Goal: Transaction & Acquisition: Purchase product/service

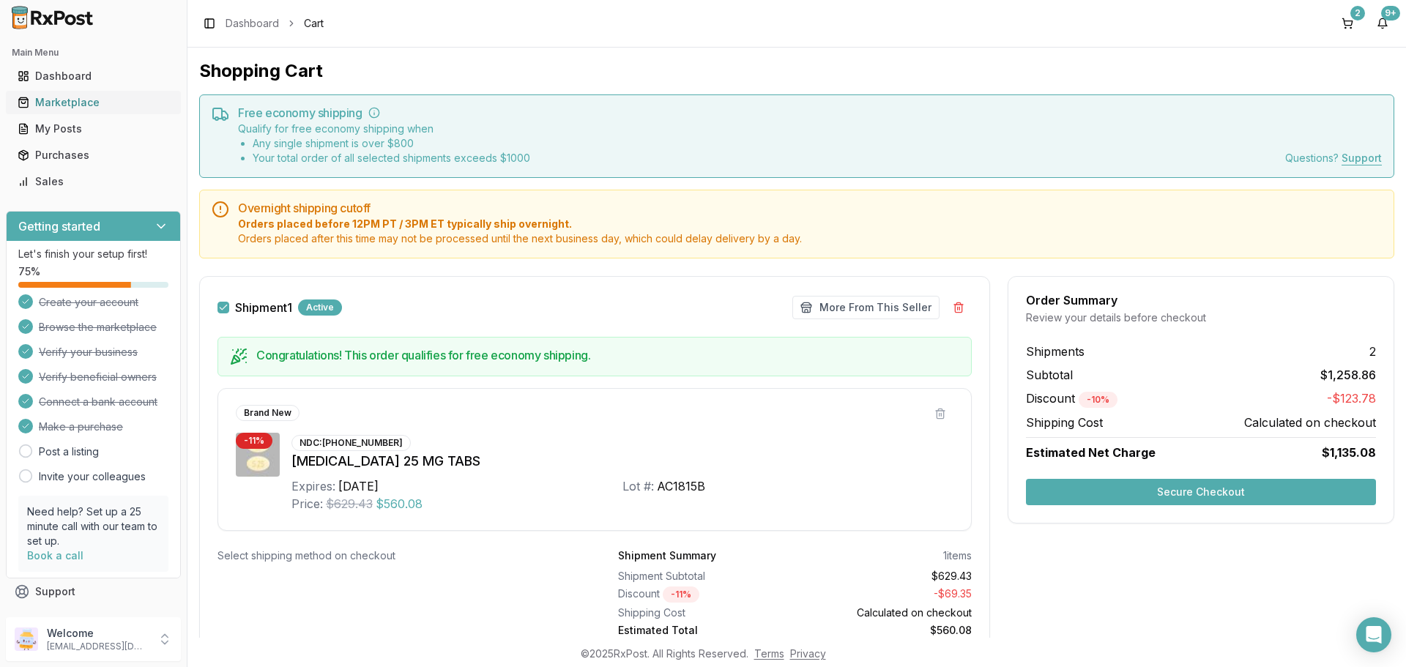
click at [86, 93] on link "Marketplace" at bounding box center [93, 102] width 163 height 26
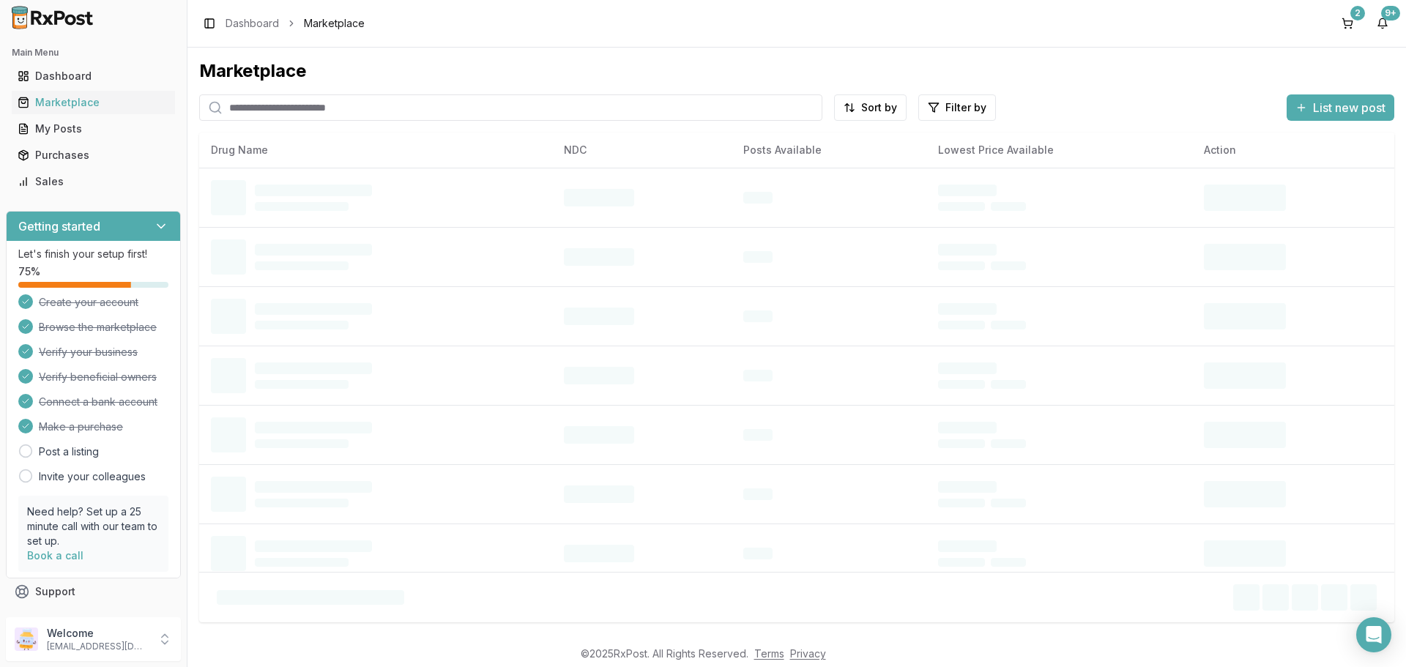
click at [287, 104] on input "search" at bounding box center [510, 107] width 623 height 26
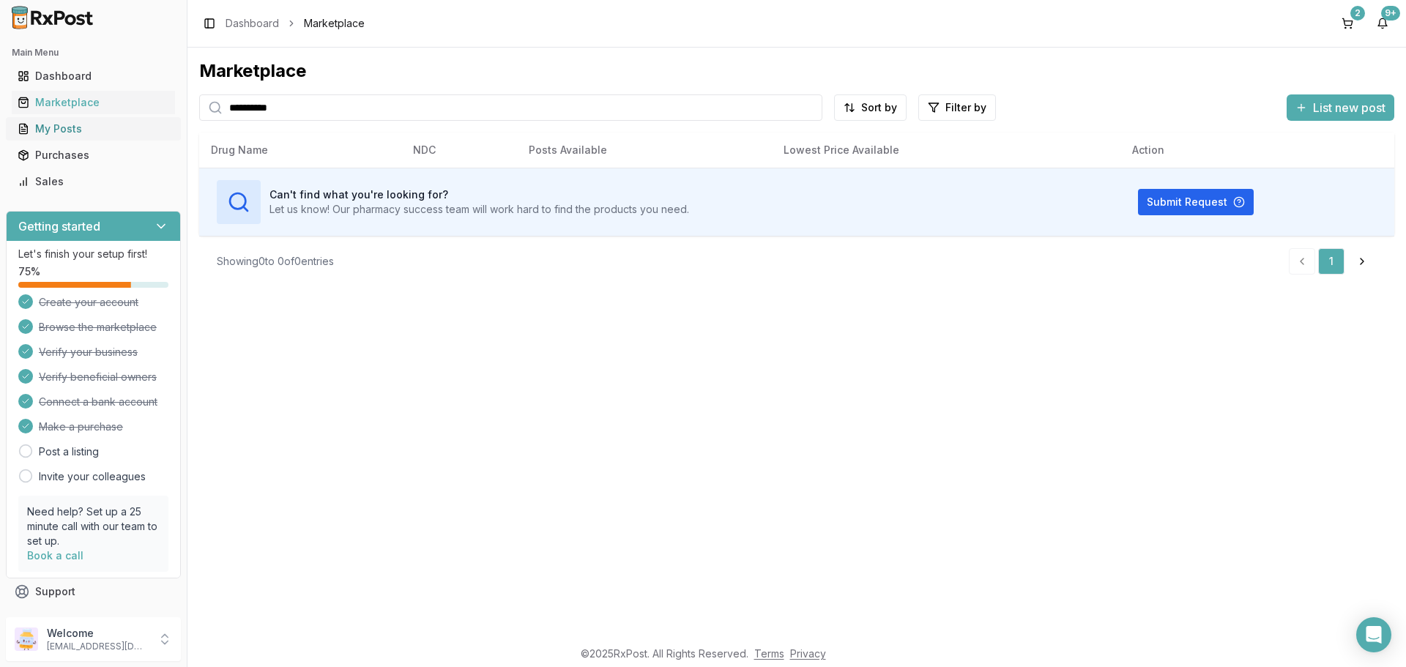
drag, startPoint x: 384, startPoint y: 108, endPoint x: 127, endPoint y: 127, distance: 257.8
click at [127, 127] on div "**********" at bounding box center [703, 333] width 1406 height 667
drag, startPoint x: 356, startPoint y: 107, endPoint x: 668, endPoint y: 115, distance: 312.2
click at [571, 129] on div "**********" at bounding box center [797, 172] width 1196 height 227
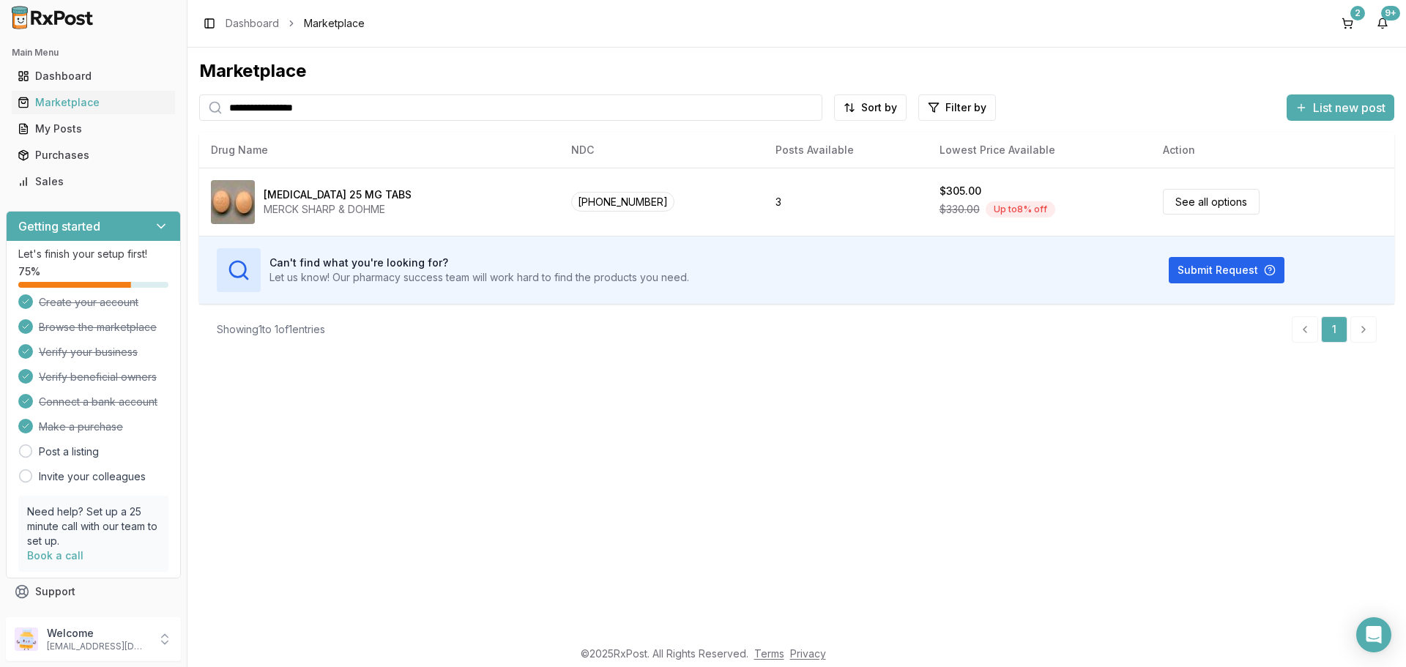
drag, startPoint x: 290, startPoint y: 111, endPoint x: 196, endPoint y: 117, distance: 94.7
click at [196, 117] on div "**********" at bounding box center [797, 343] width 1219 height 590
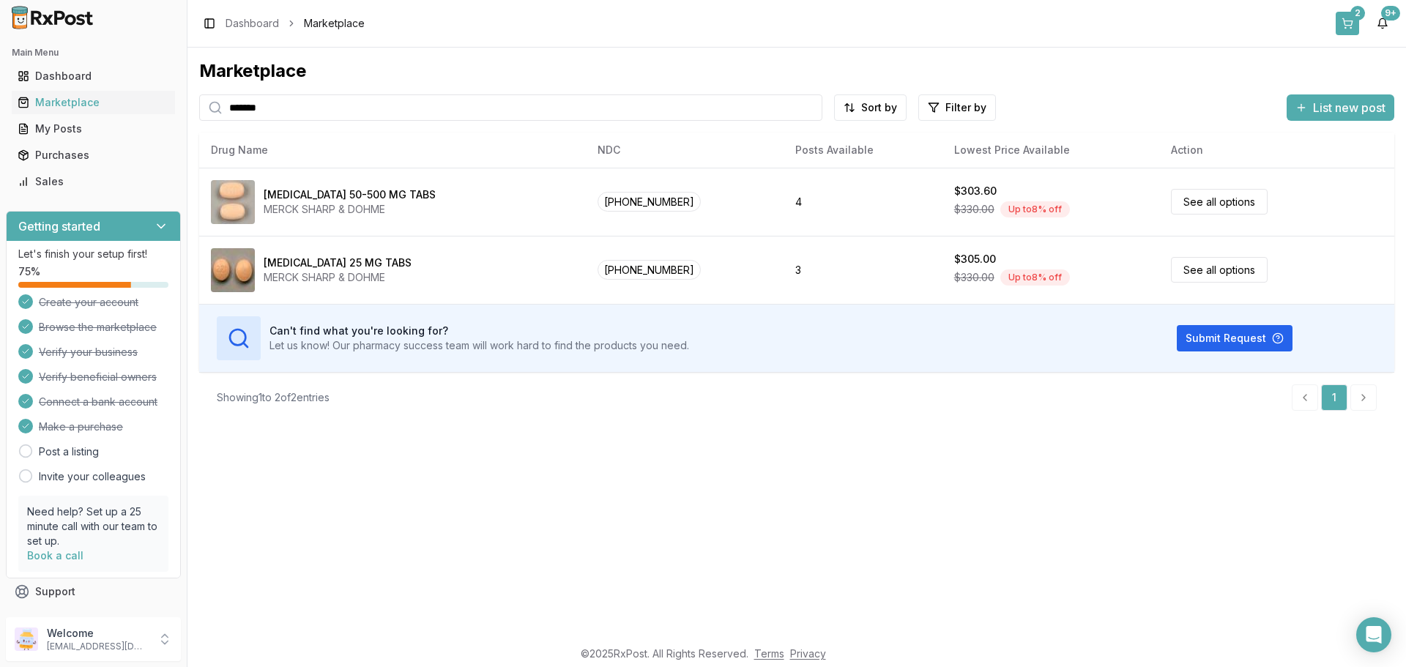
type input "*******"
click at [1354, 22] on button "2" at bounding box center [1347, 23] width 23 height 23
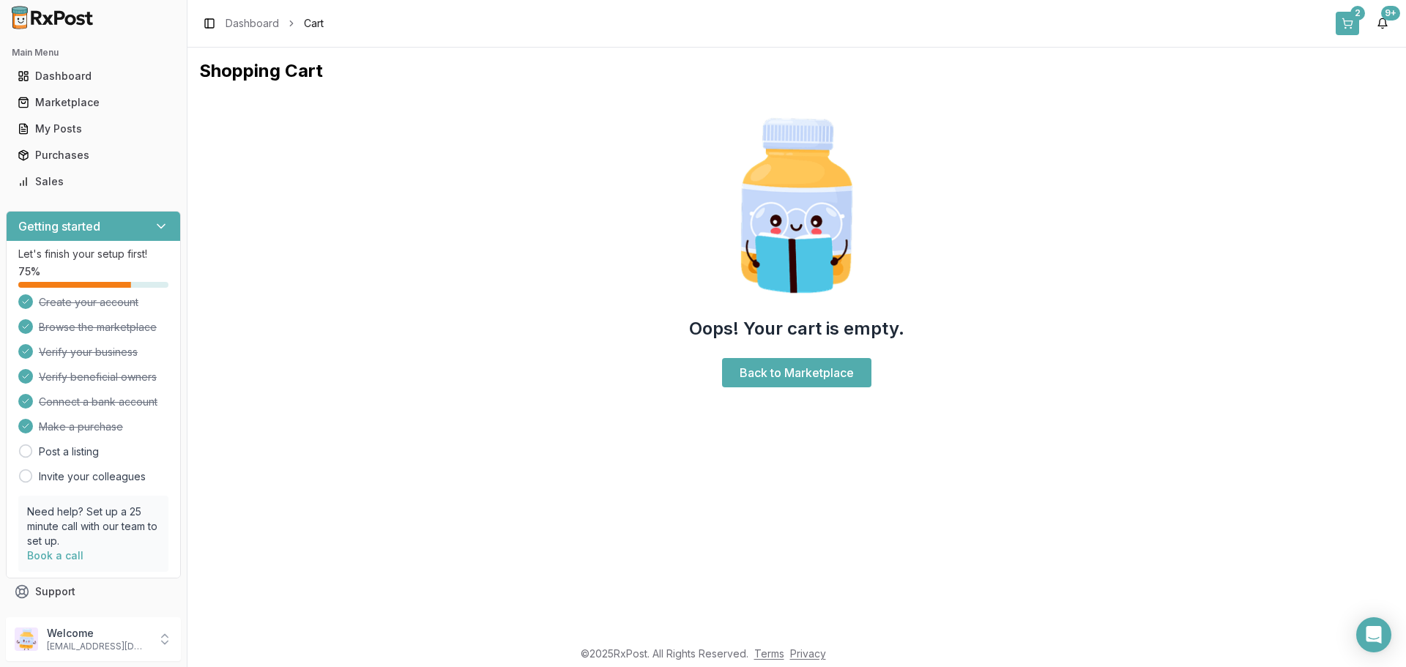
click at [1353, 18] on div "2" at bounding box center [1358, 13] width 15 height 15
click at [824, 362] on link "Back to Marketplace" at bounding box center [796, 372] width 149 height 29
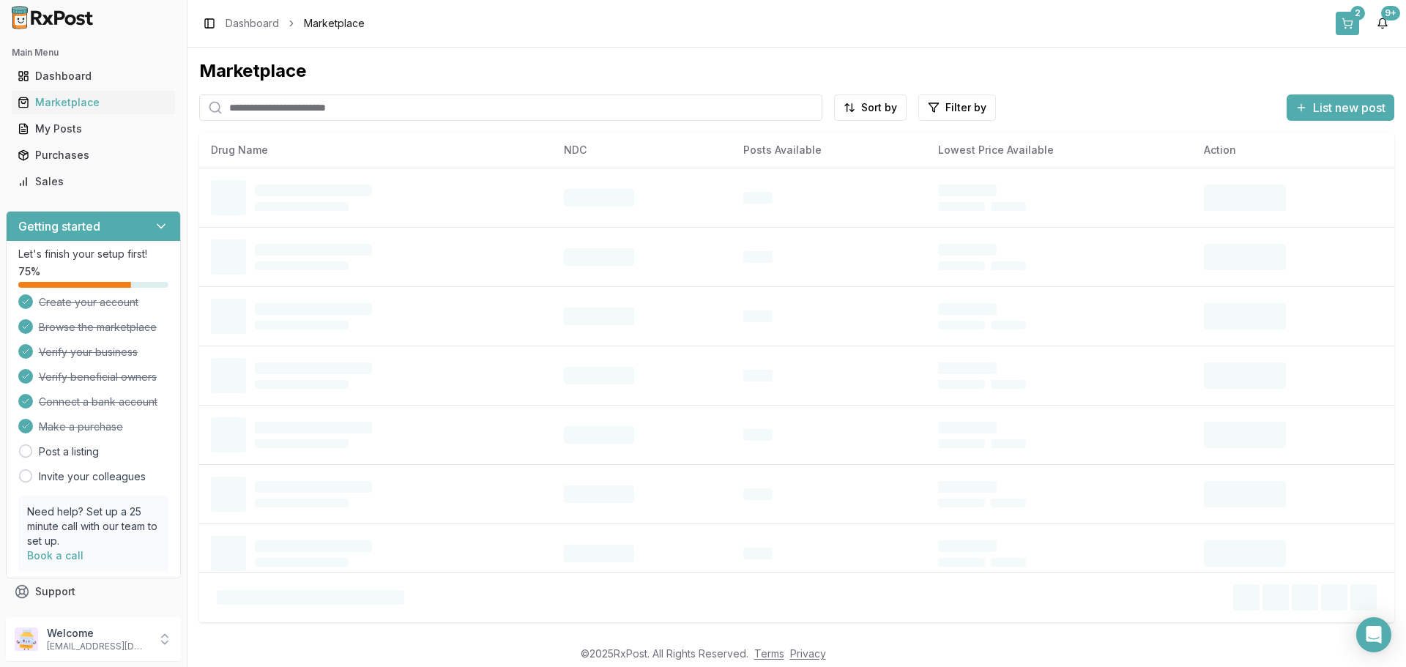
click at [1349, 22] on button "2" at bounding box center [1347, 23] width 23 height 23
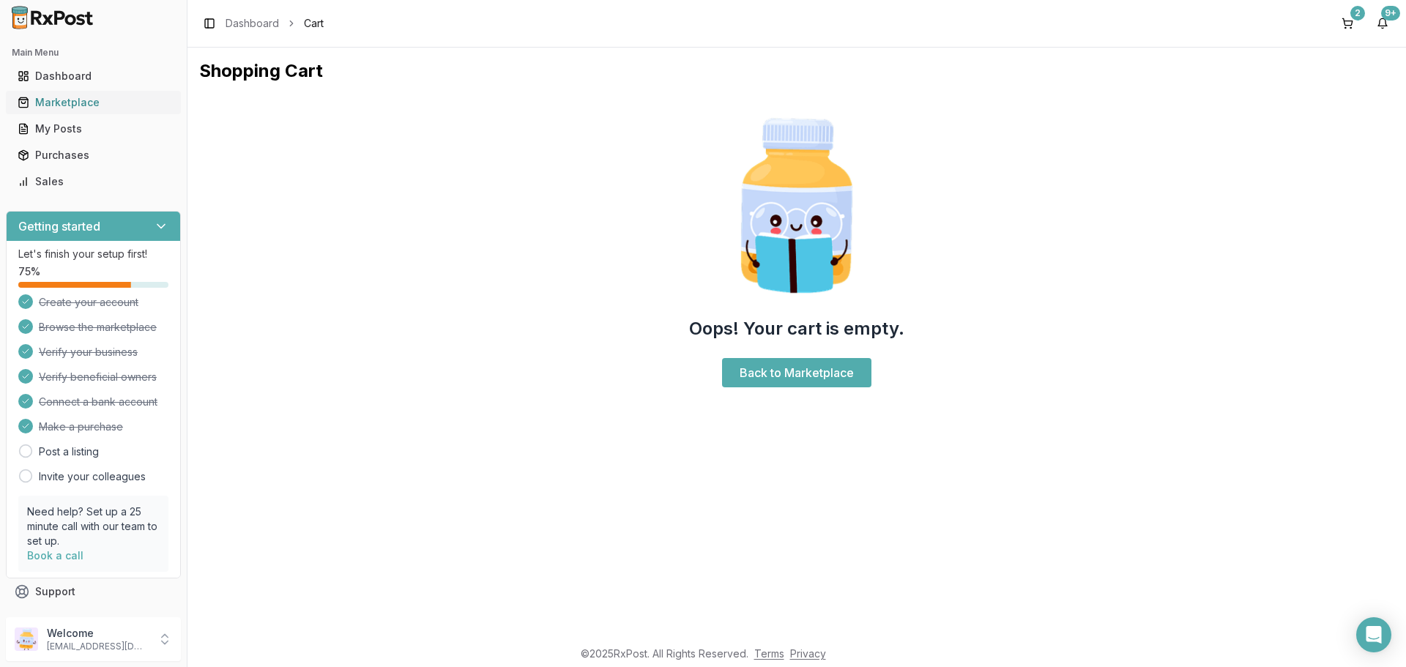
click at [80, 101] on div "Marketplace" at bounding box center [94, 102] width 152 height 15
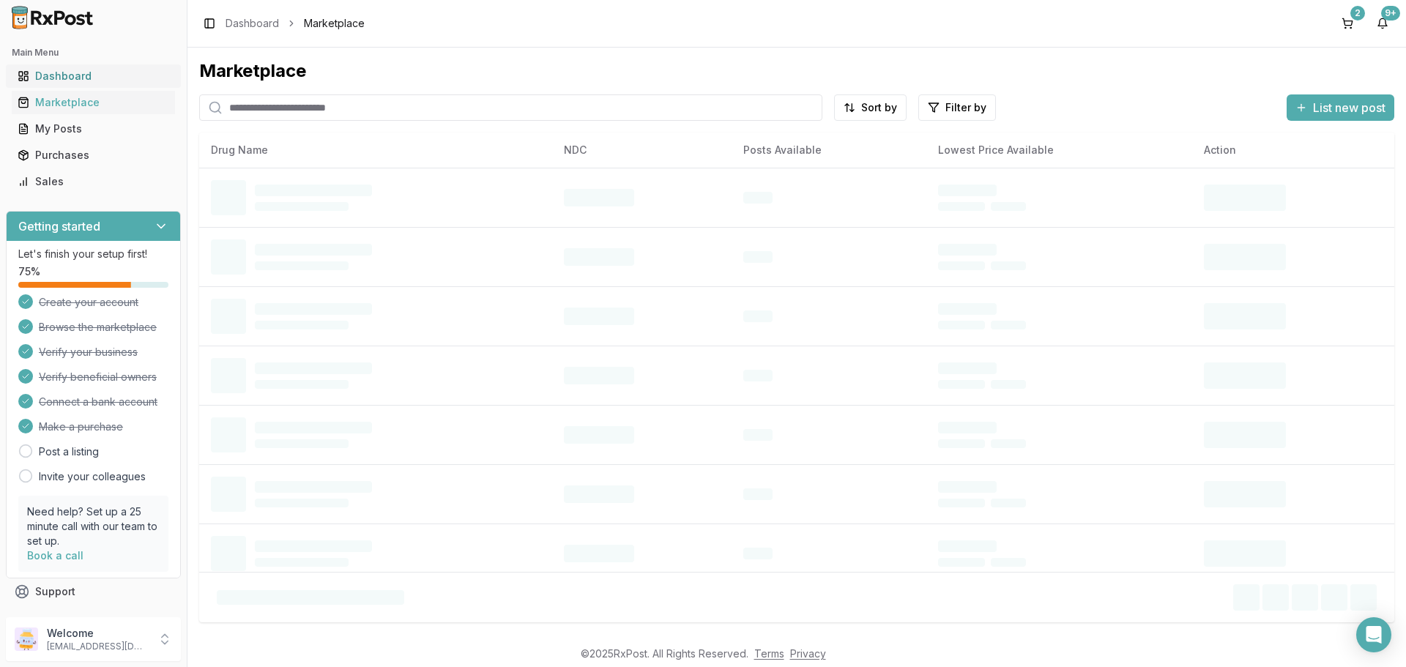
click at [70, 78] on div "Dashboard" at bounding box center [94, 76] width 152 height 15
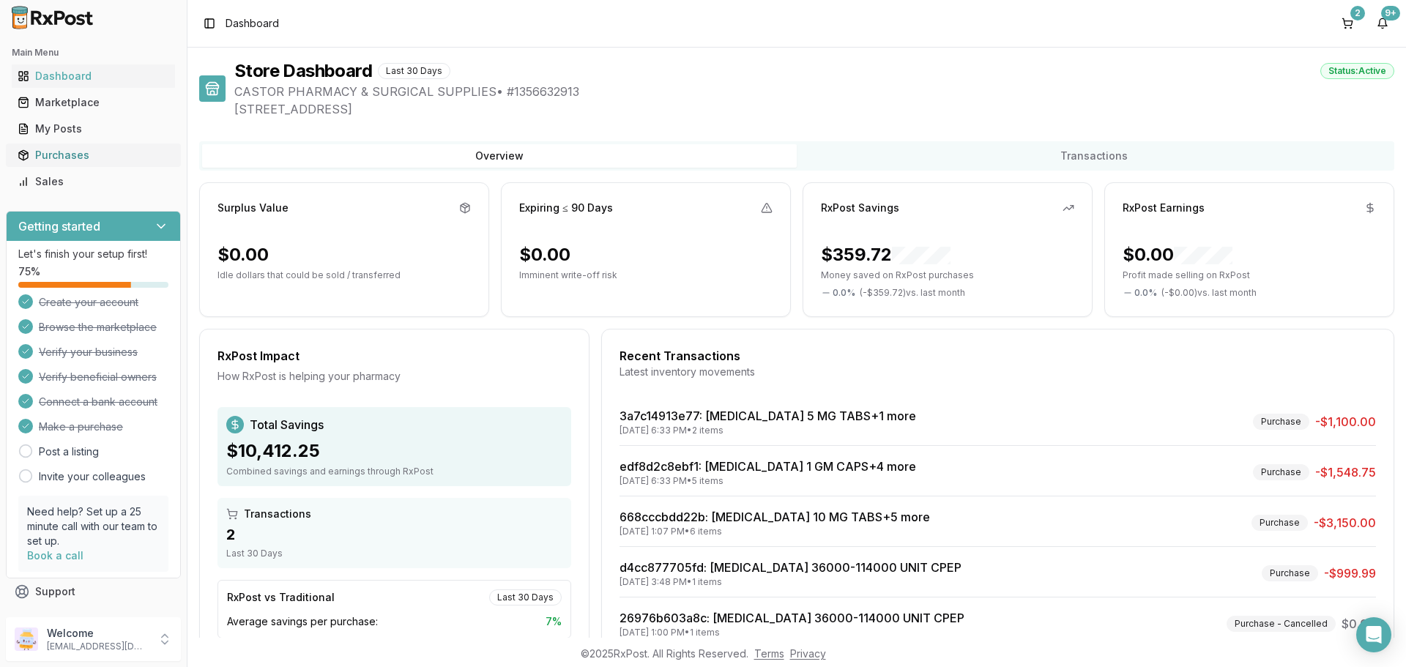
click at [53, 145] on link "Purchases" at bounding box center [93, 155] width 163 height 26
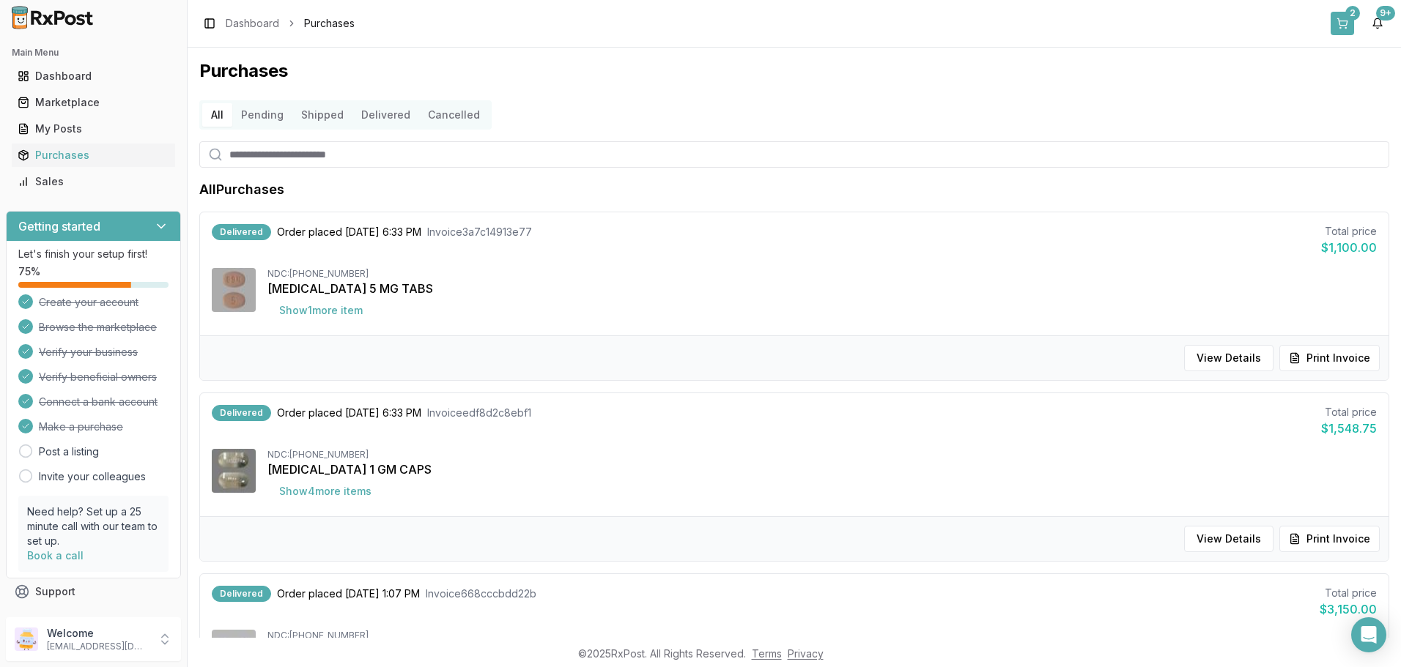
click at [1345, 23] on button "2" at bounding box center [1341, 23] width 23 height 23
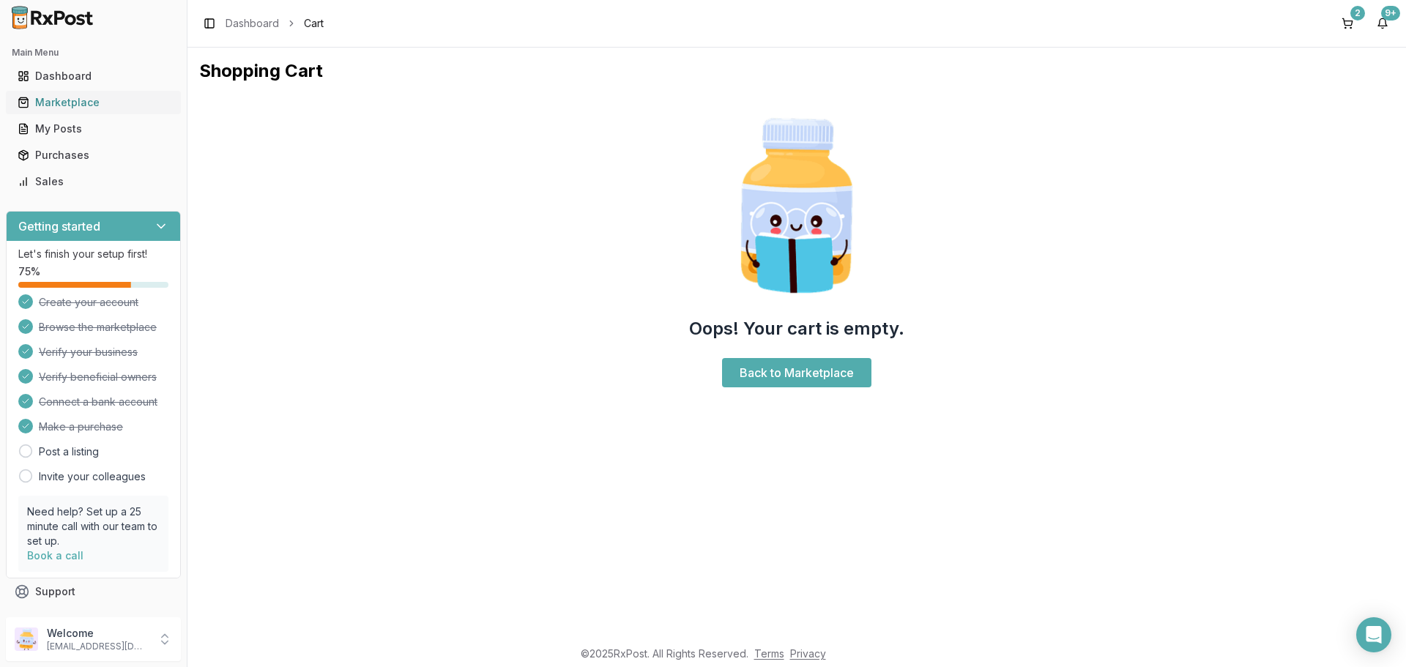
click at [69, 104] on div "Marketplace" at bounding box center [94, 102] width 152 height 15
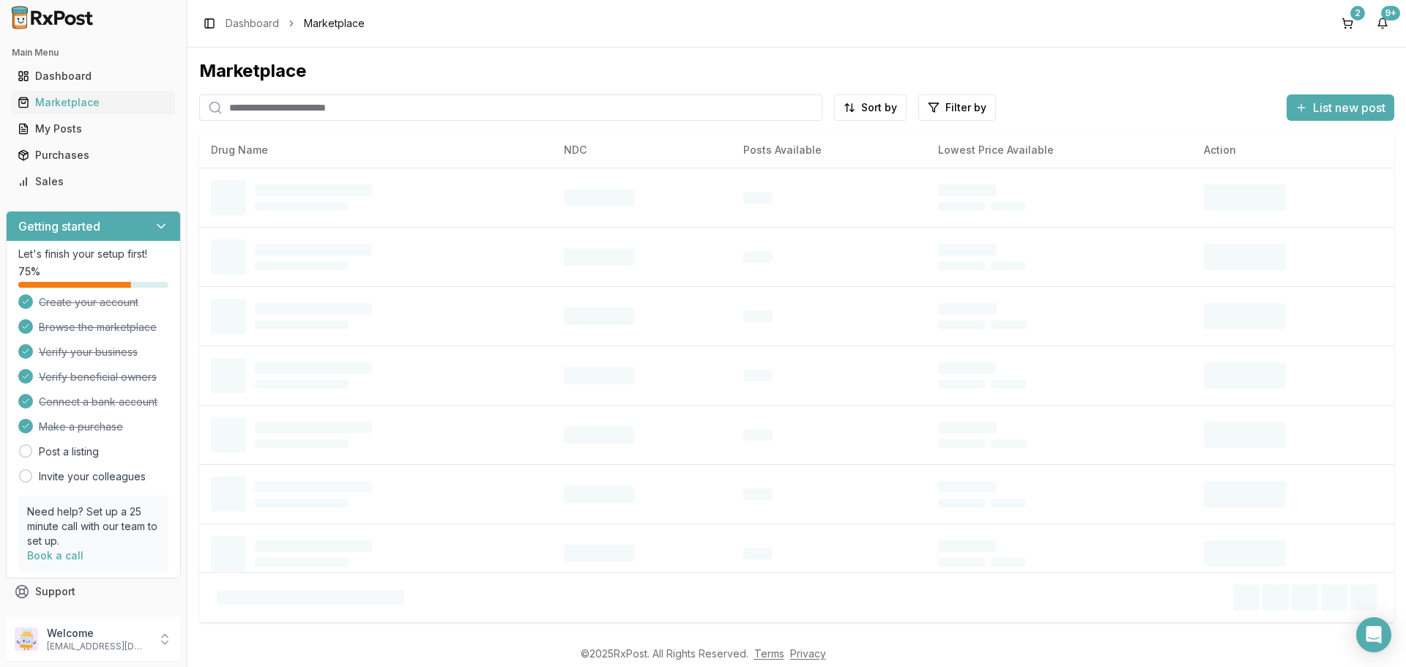
drag, startPoint x: 290, startPoint y: 108, endPoint x: 378, endPoint y: 108, distance: 87.9
click at [290, 108] on input "search" at bounding box center [510, 107] width 623 height 26
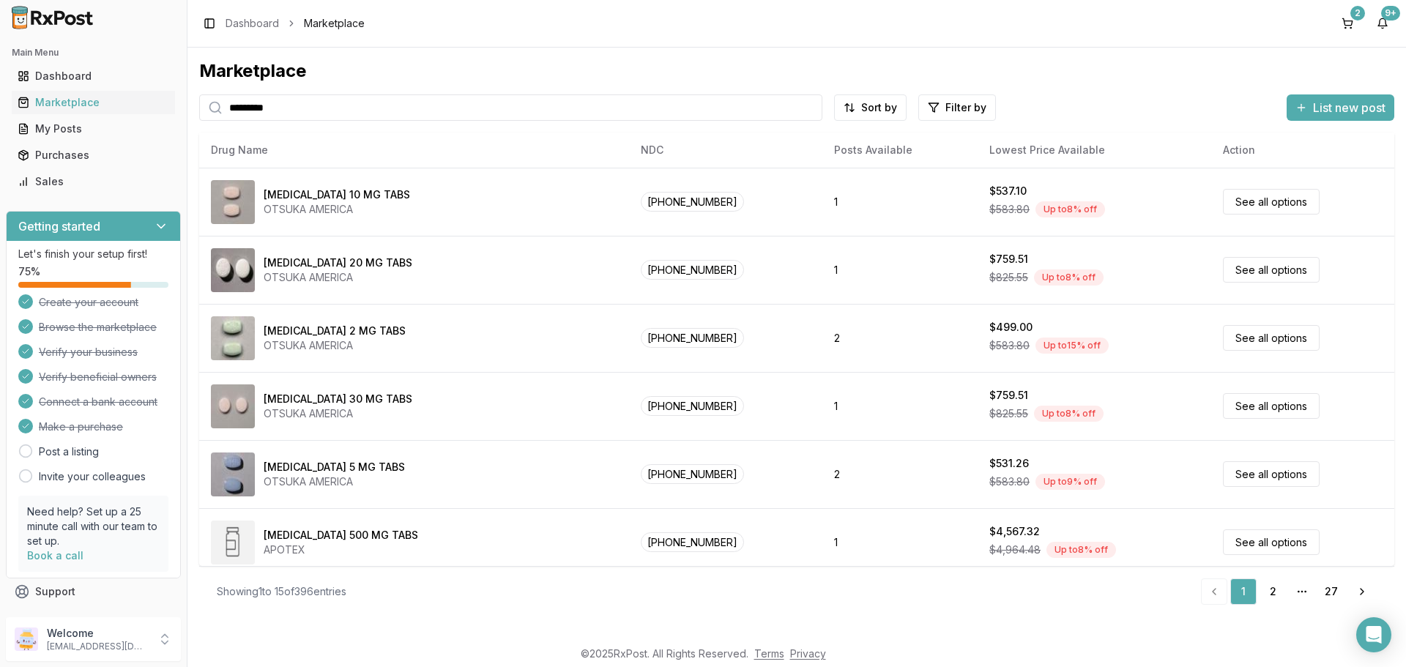
type input "*********"
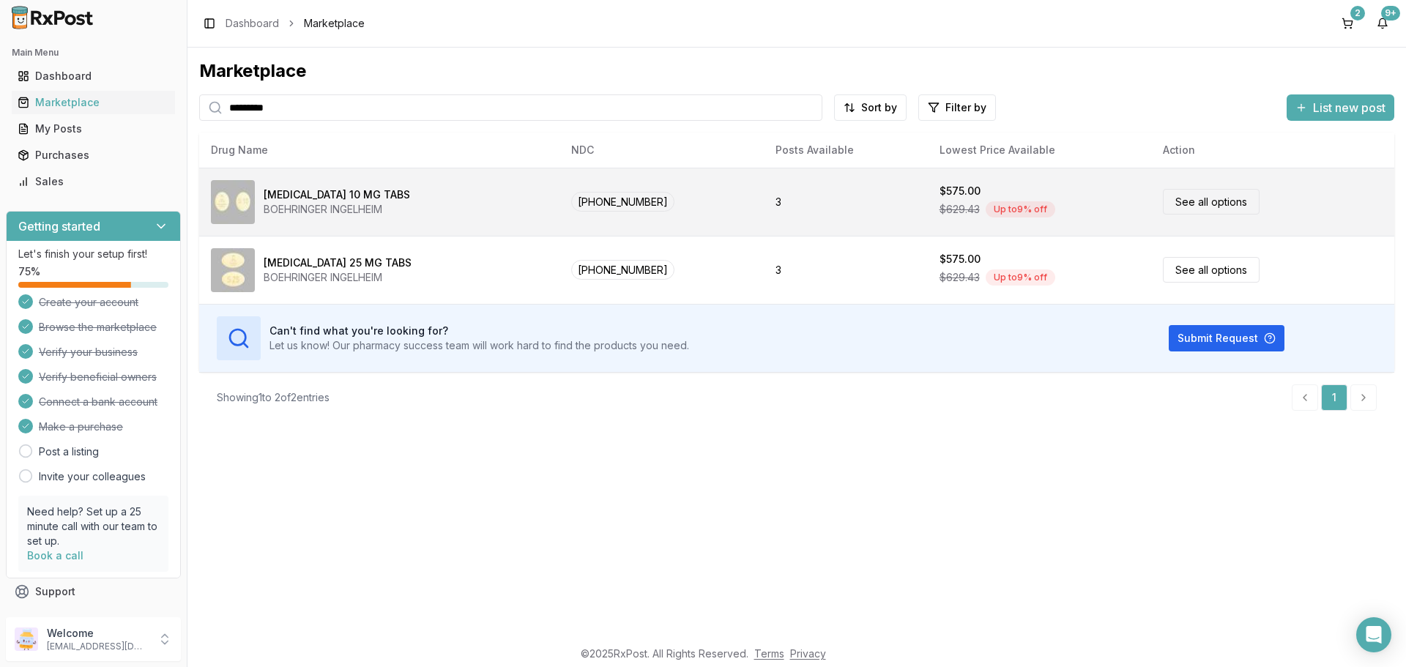
click at [1220, 207] on link "See all options" at bounding box center [1211, 202] width 97 height 26
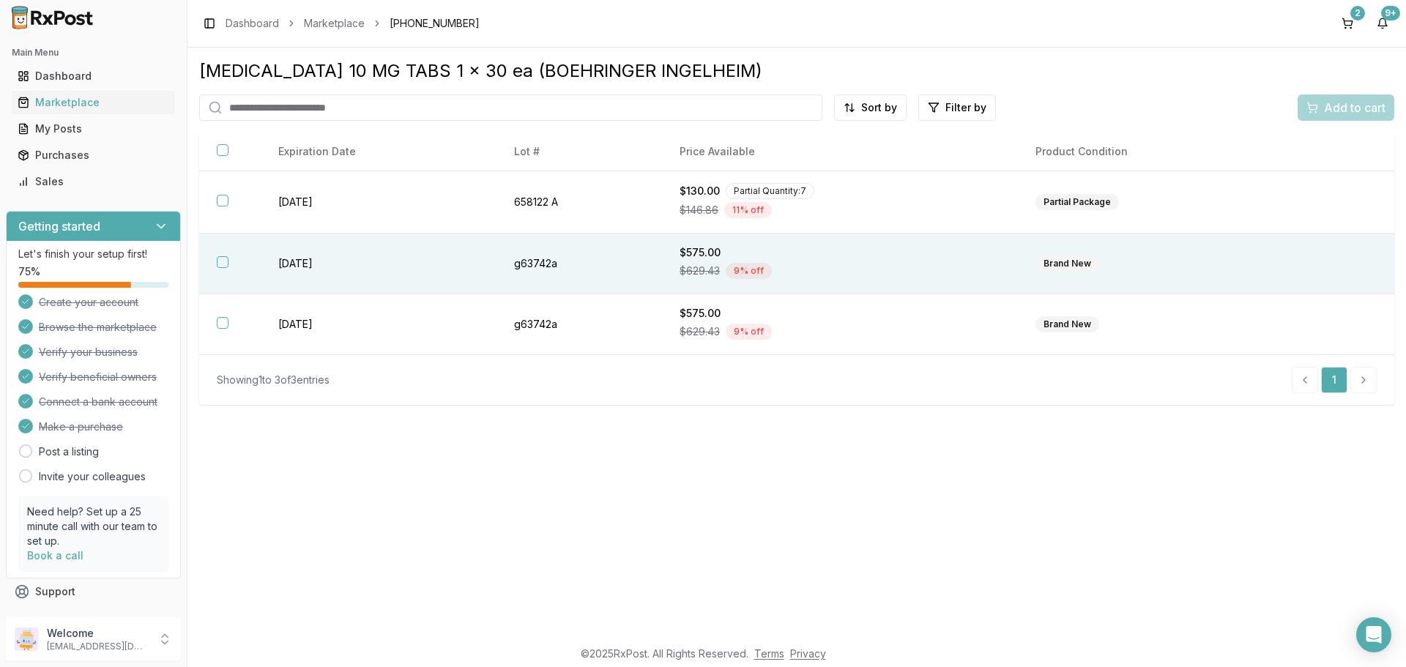
click at [220, 264] on button "button" at bounding box center [223, 262] width 12 height 12
click at [1355, 113] on span "Add to cart" at bounding box center [1355, 108] width 62 height 18
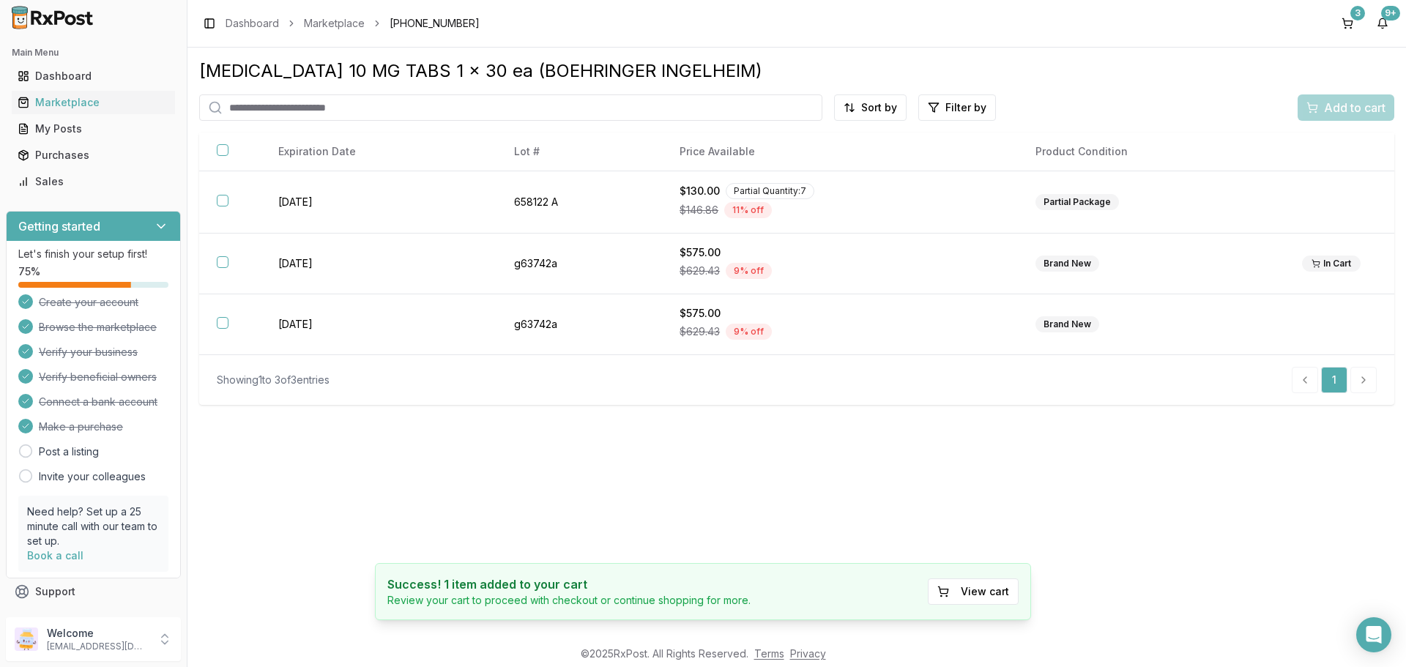
click at [364, 114] on input "search" at bounding box center [510, 107] width 623 height 26
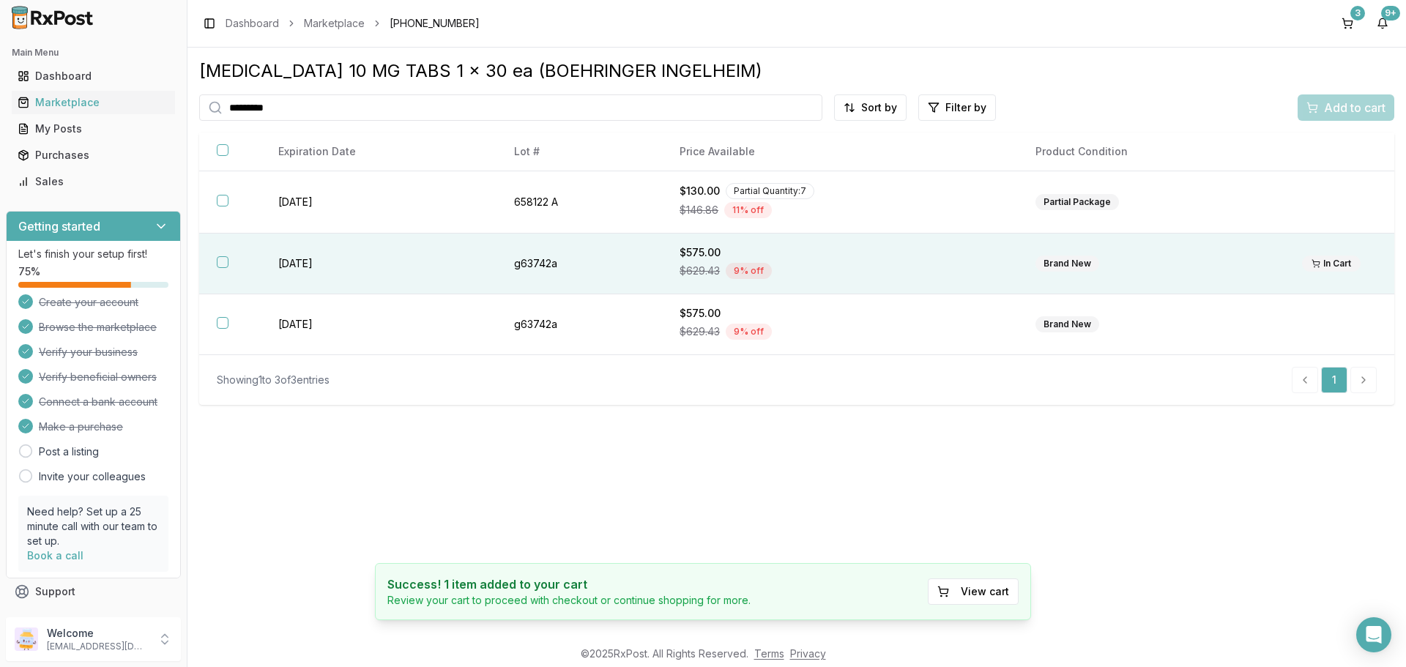
type input "*********"
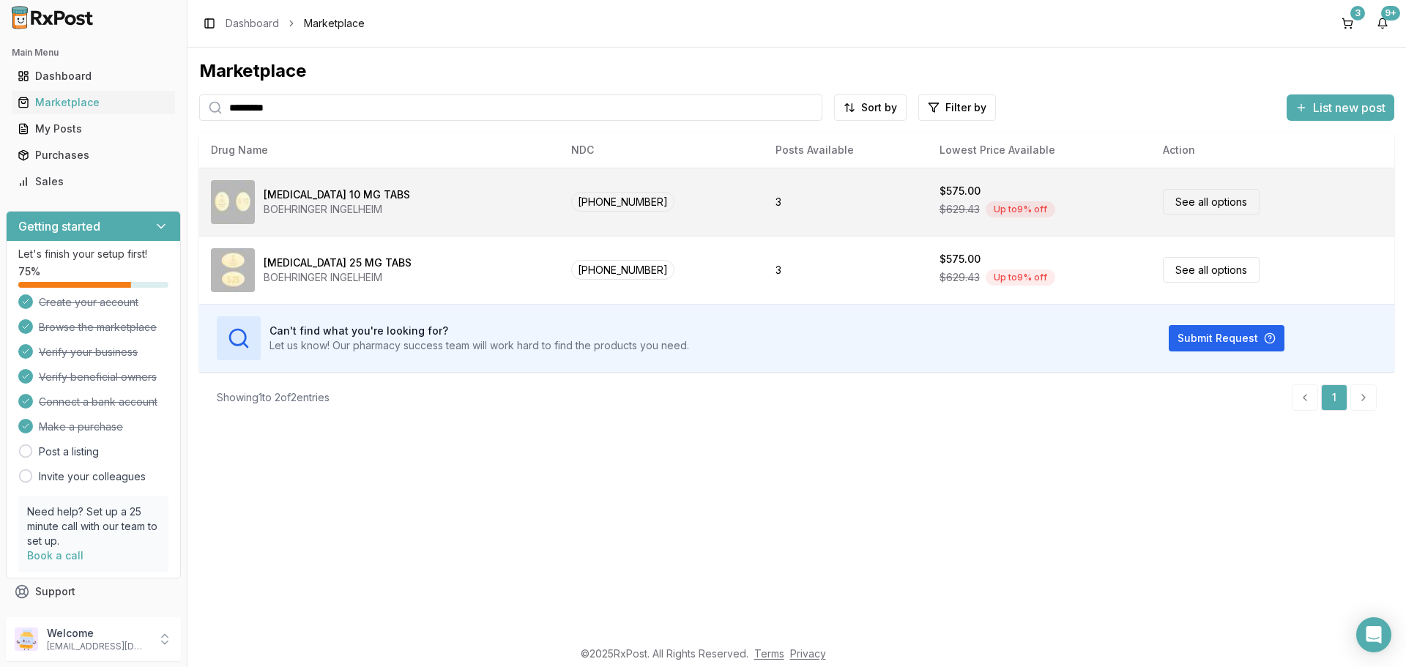
click at [1174, 195] on link "See all options" at bounding box center [1211, 202] width 97 height 26
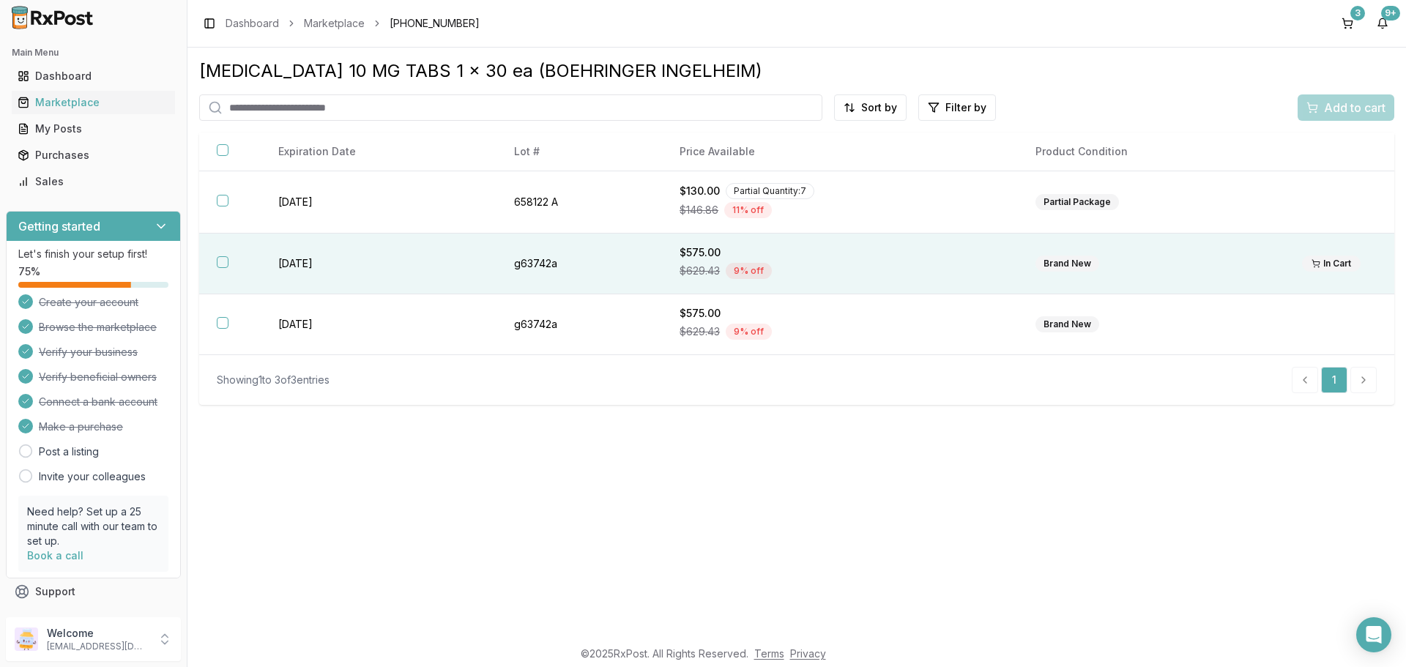
click at [226, 264] on button "button" at bounding box center [223, 262] width 12 height 12
click at [1321, 105] on div "Add to cart" at bounding box center [1346, 108] width 79 height 18
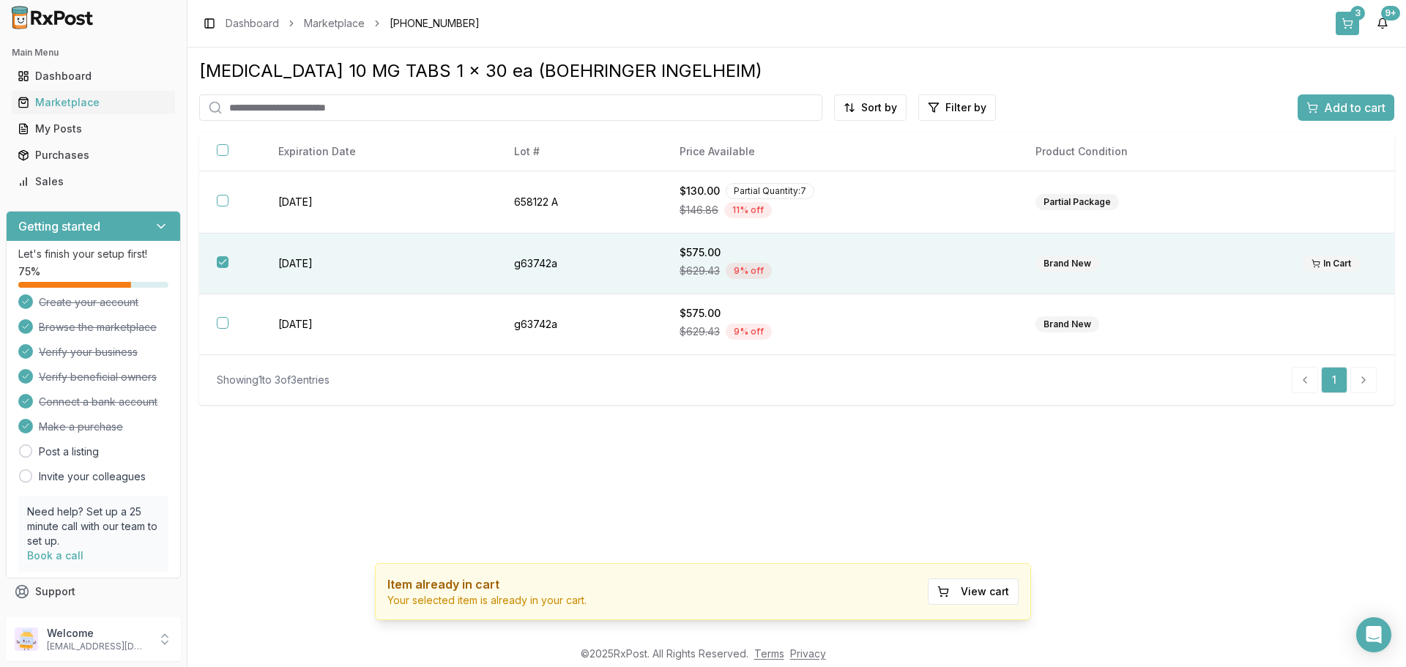
click at [1345, 22] on button "3" at bounding box center [1347, 23] width 23 height 23
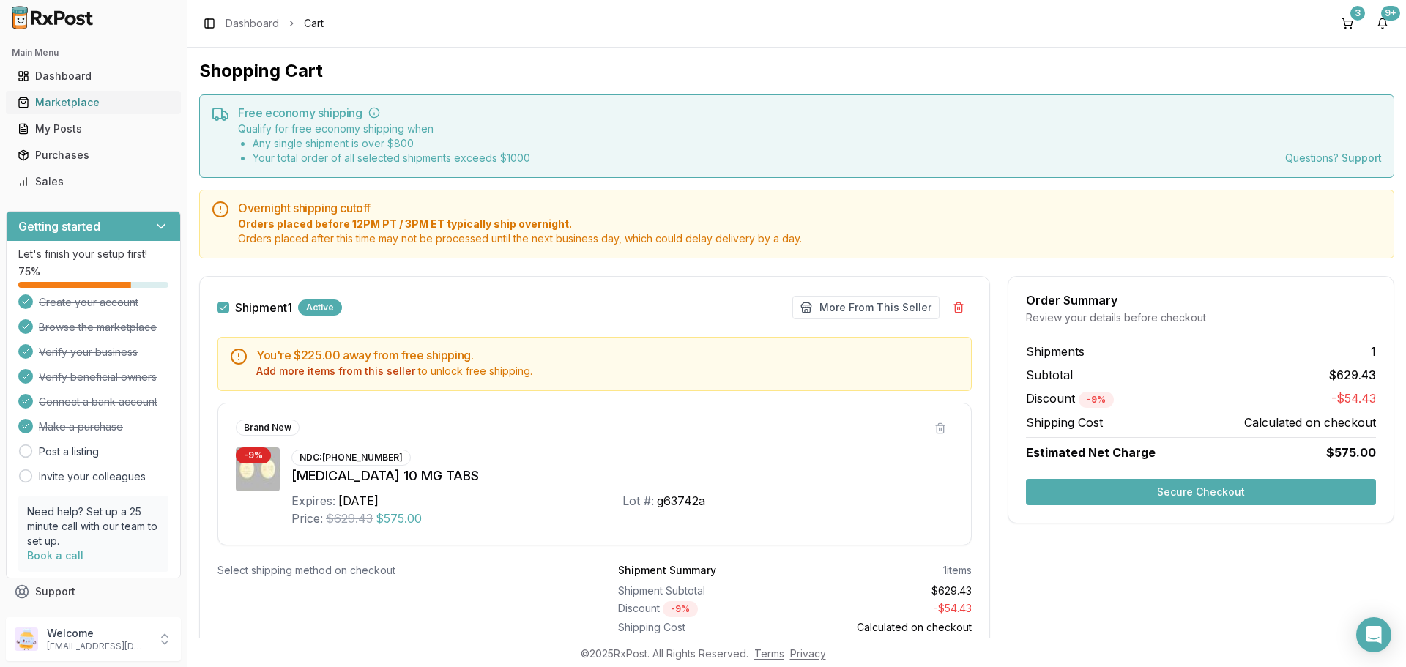
click at [67, 101] on div "Marketplace" at bounding box center [94, 102] width 152 height 15
click at [72, 96] on div "Marketplace" at bounding box center [94, 102] width 152 height 15
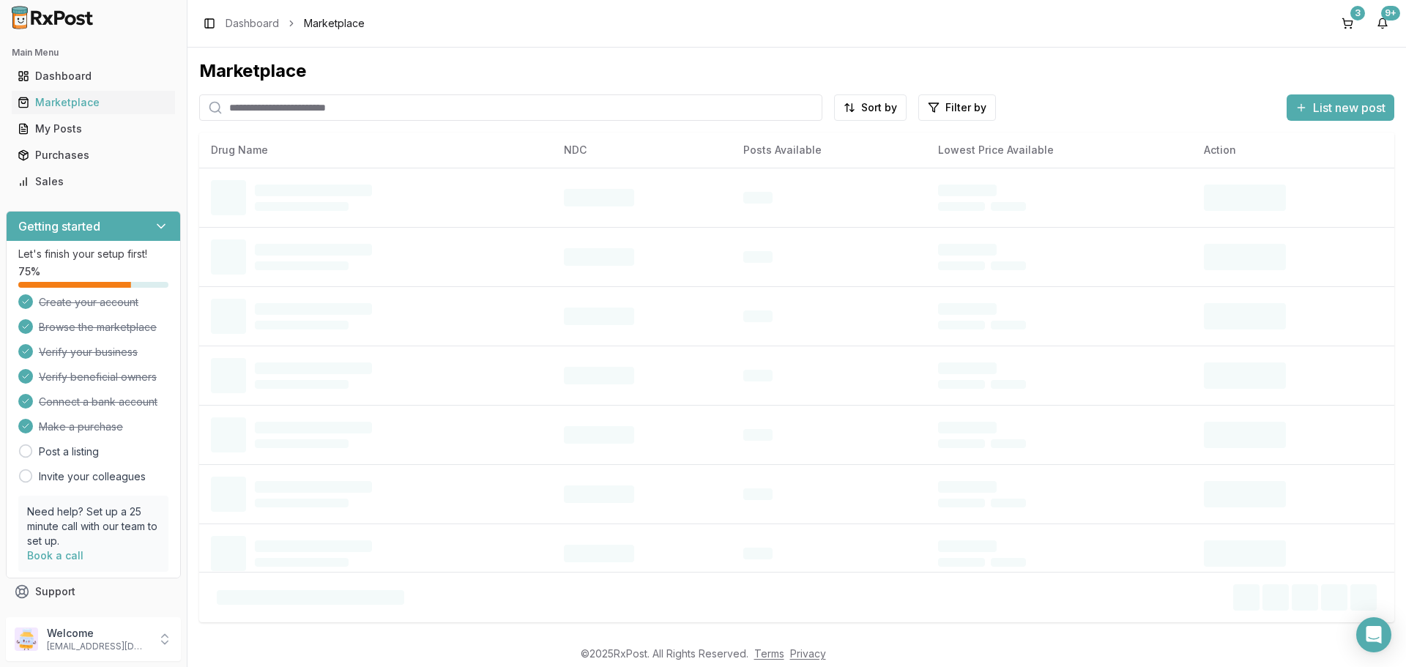
click at [308, 111] on input "search" at bounding box center [510, 107] width 623 height 26
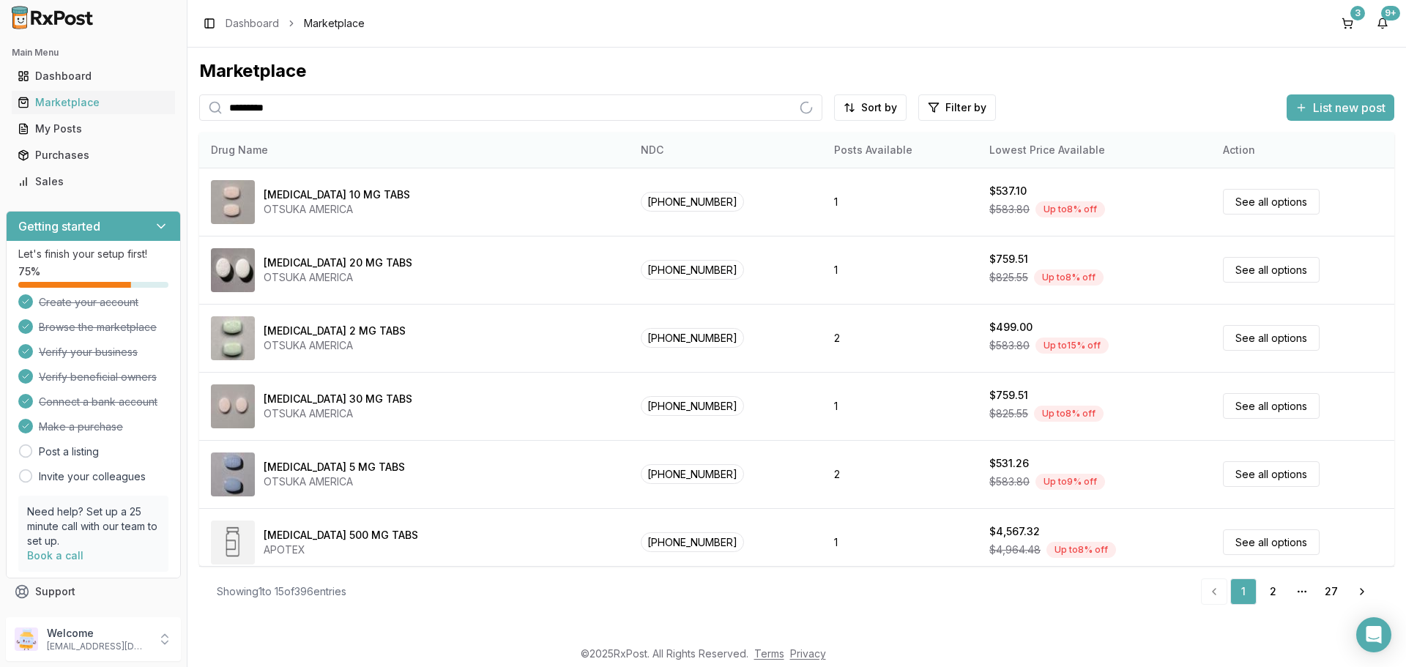
type input "*********"
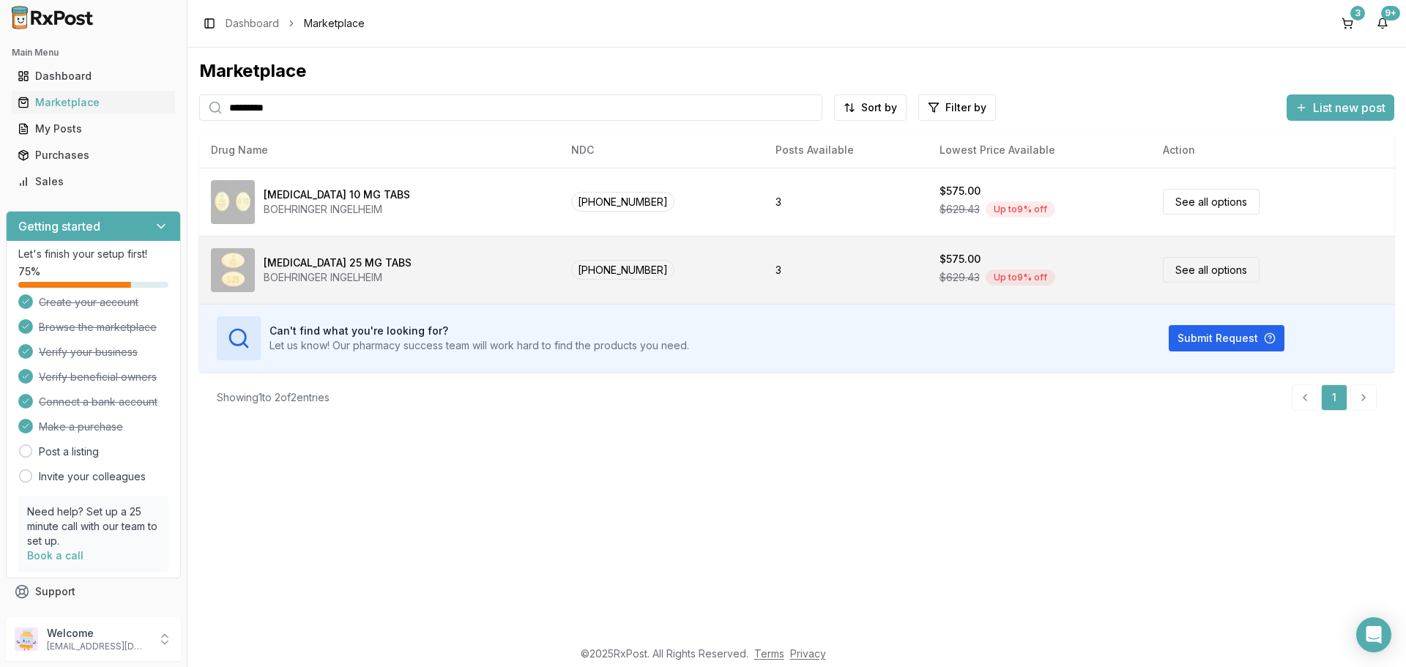
click at [1231, 264] on link "See all options" at bounding box center [1211, 270] width 97 height 26
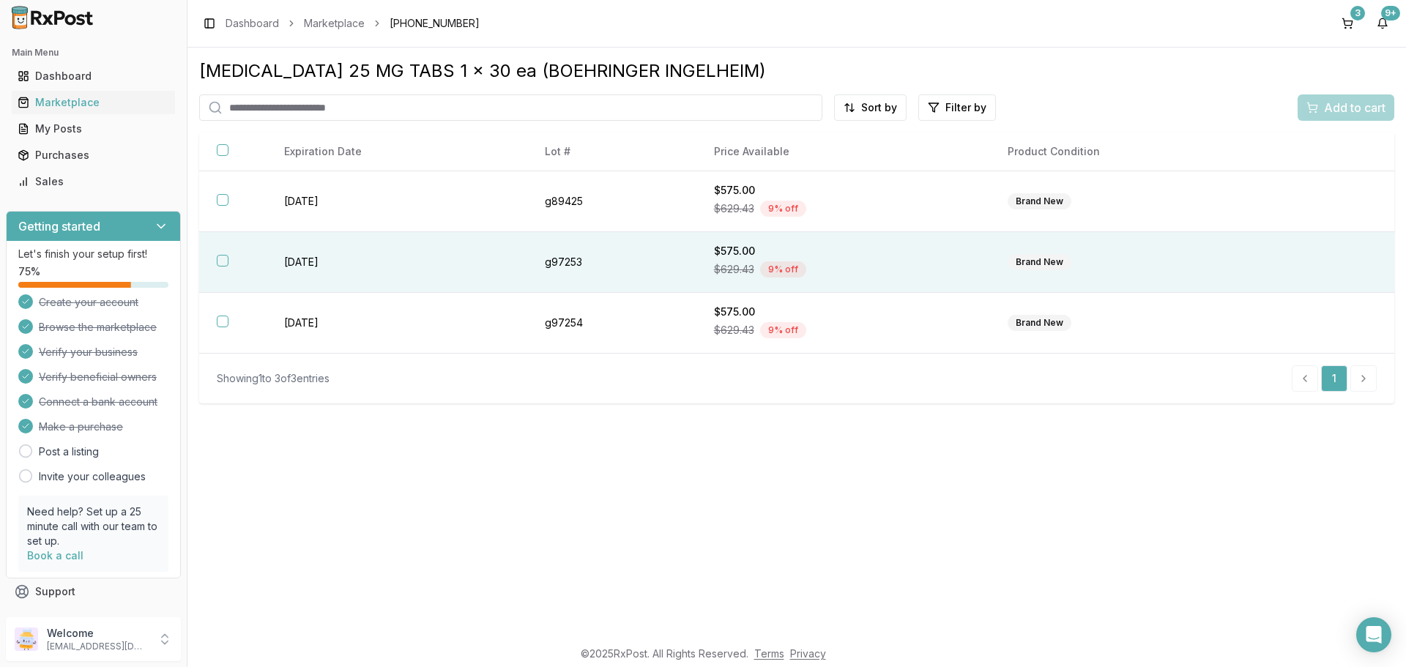
click at [227, 259] on button "button" at bounding box center [223, 261] width 12 height 12
click at [1360, 105] on span "Add to cart" at bounding box center [1355, 108] width 62 height 18
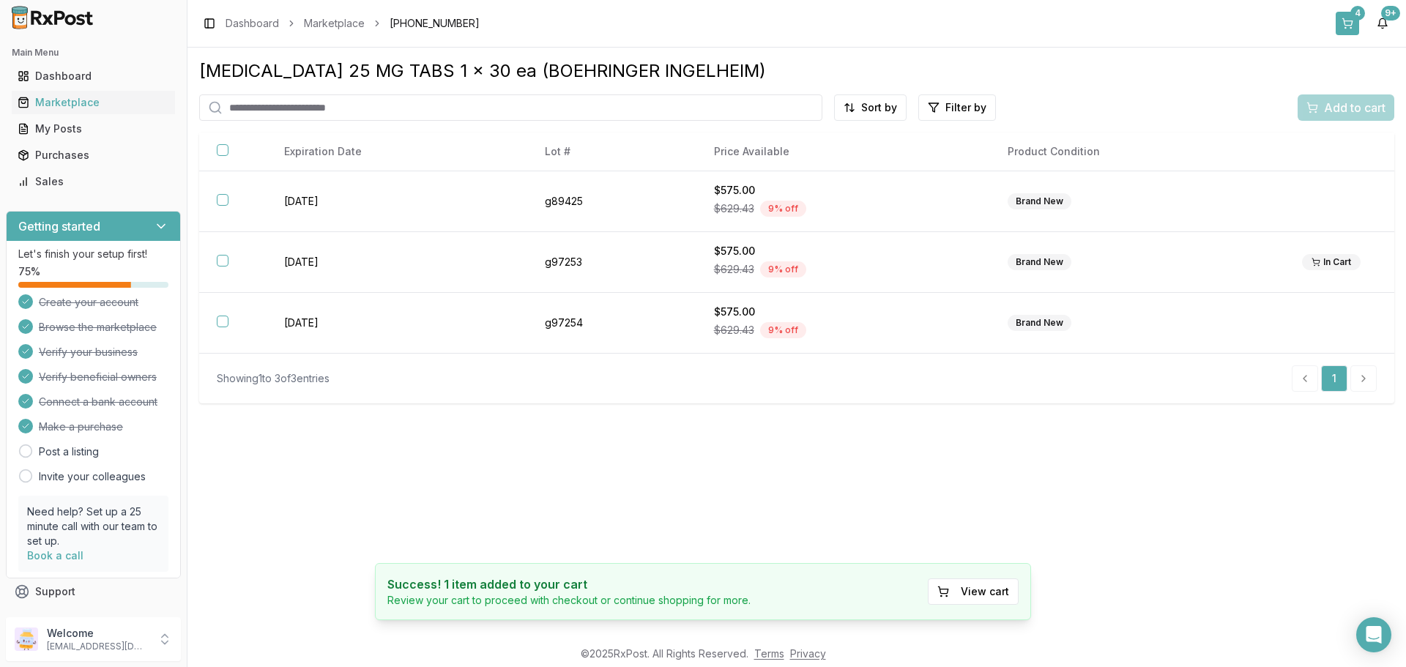
click at [1349, 23] on button "4" at bounding box center [1347, 23] width 23 height 23
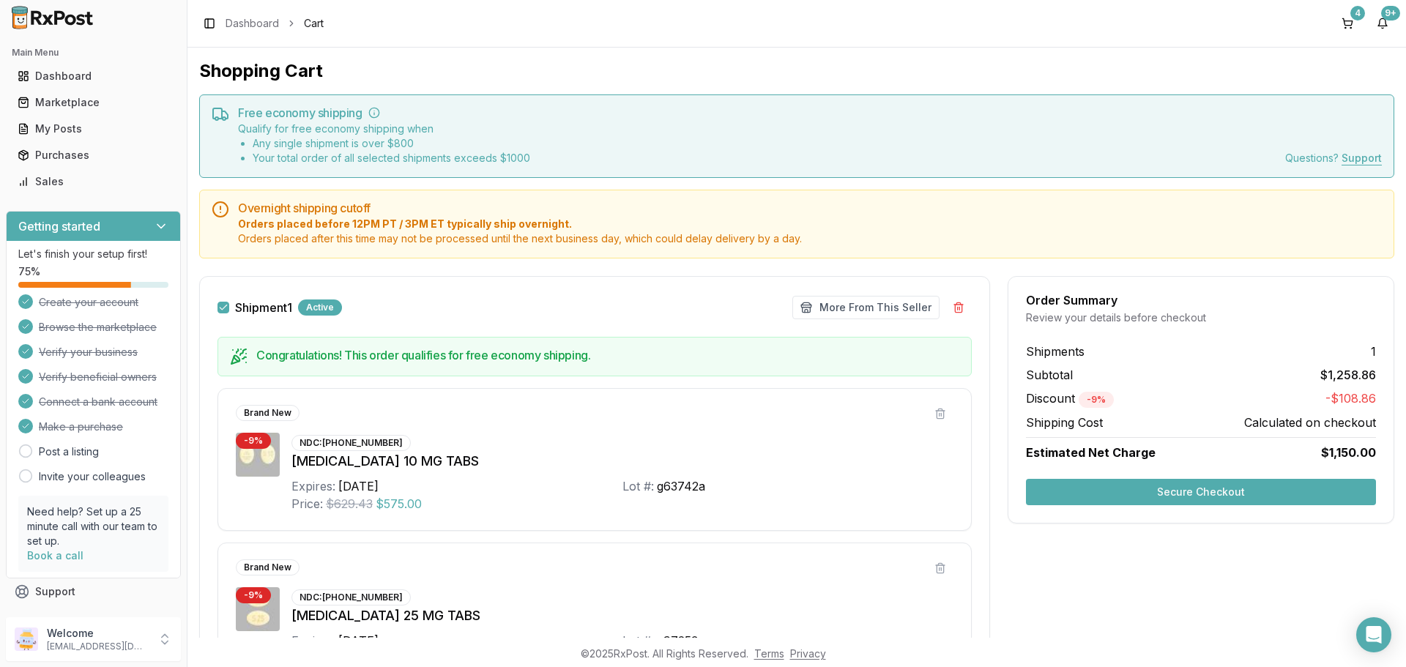
click at [1183, 484] on button "Secure Checkout" at bounding box center [1201, 492] width 350 height 26
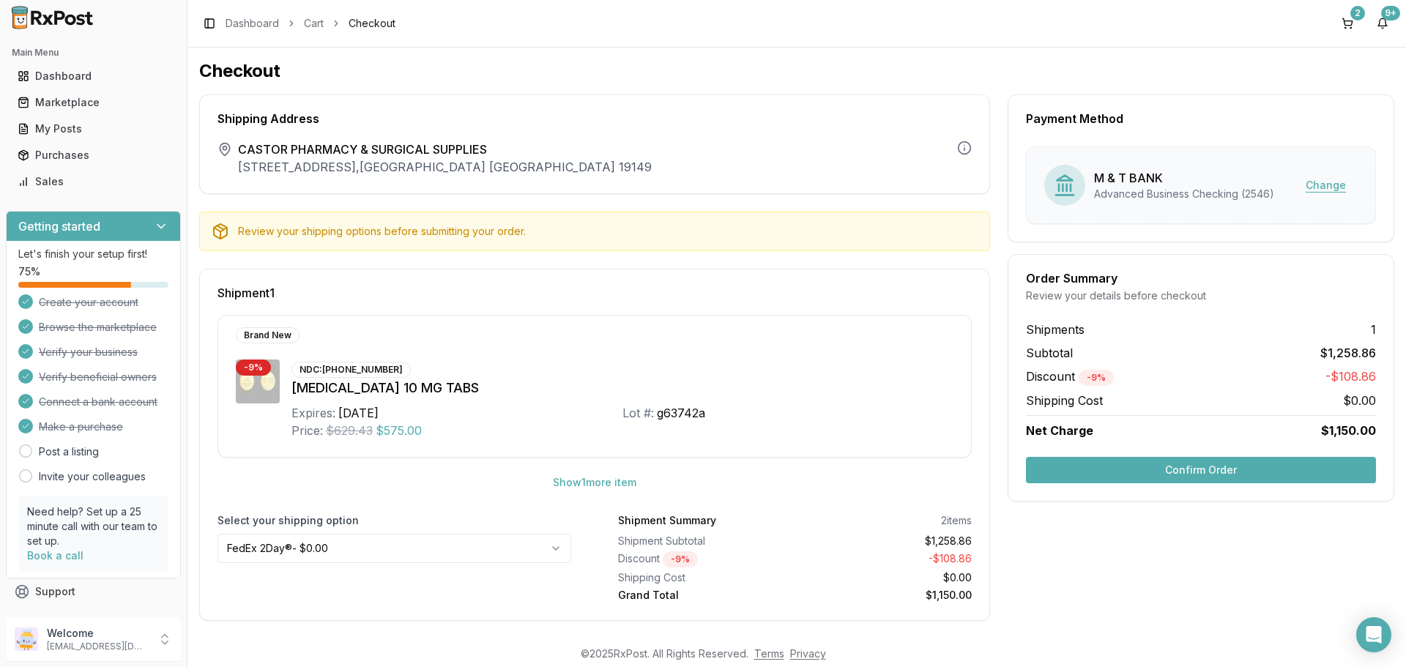
click at [1308, 182] on button "Change" at bounding box center [1326, 185] width 64 height 26
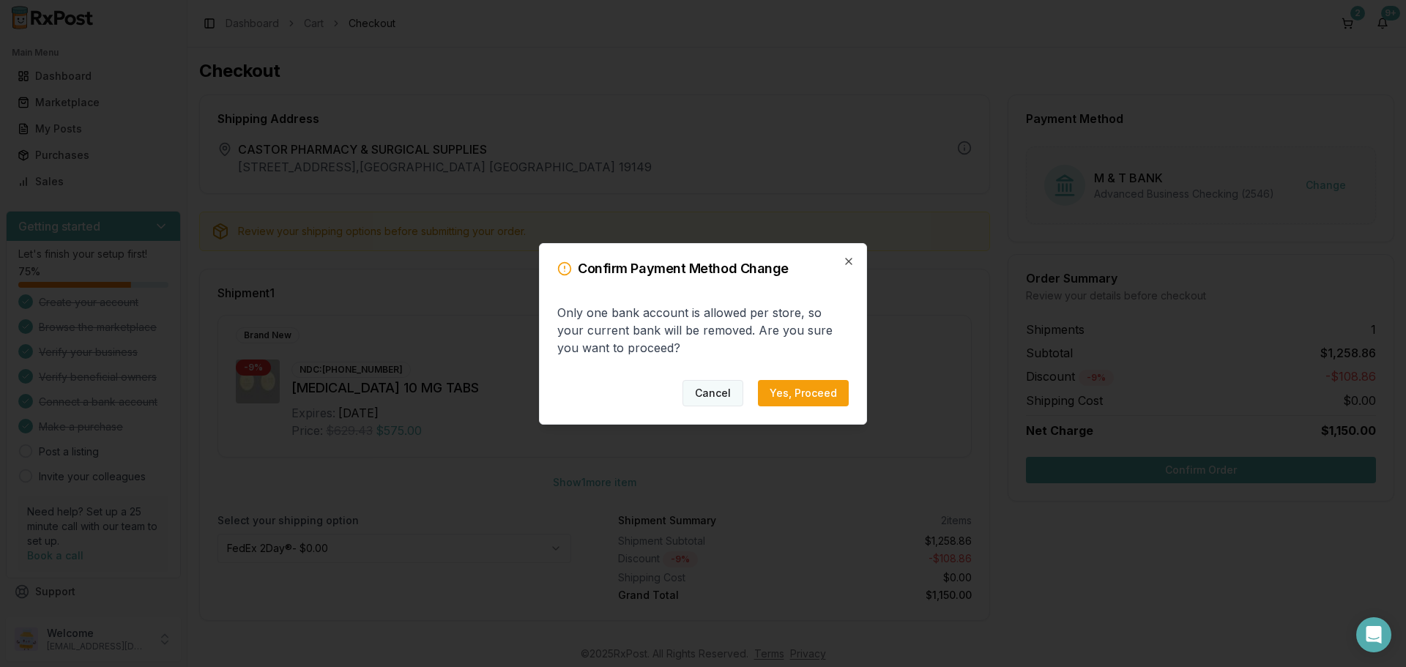
click at [705, 389] on button "Cancel" at bounding box center [713, 393] width 61 height 26
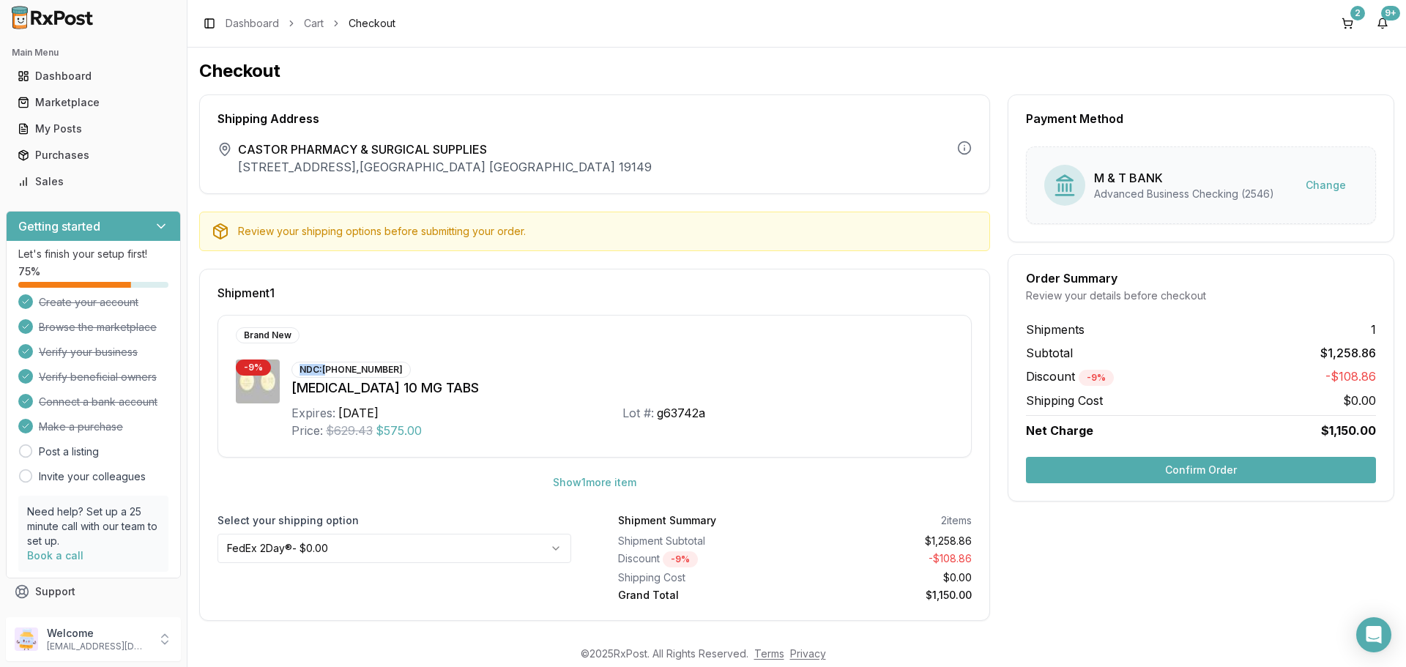
drag, startPoint x: 396, startPoint y: 361, endPoint x: 329, endPoint y: 364, distance: 67.5
click at [329, 364] on div "NDC: [PHONE_NUMBER] [MEDICAL_DATA] 10 MG TABS Expires: [DATE] Lot #: g63742a Pr…" at bounding box center [623, 400] width 662 height 80
click at [325, 366] on div "NDC: [PHONE_NUMBER]" at bounding box center [351, 370] width 119 height 16
drag, startPoint x: 391, startPoint y: 368, endPoint x: 325, endPoint y: 363, distance: 66.9
click at [325, 363] on div "NDC: [PHONE_NUMBER]" at bounding box center [351, 370] width 119 height 16
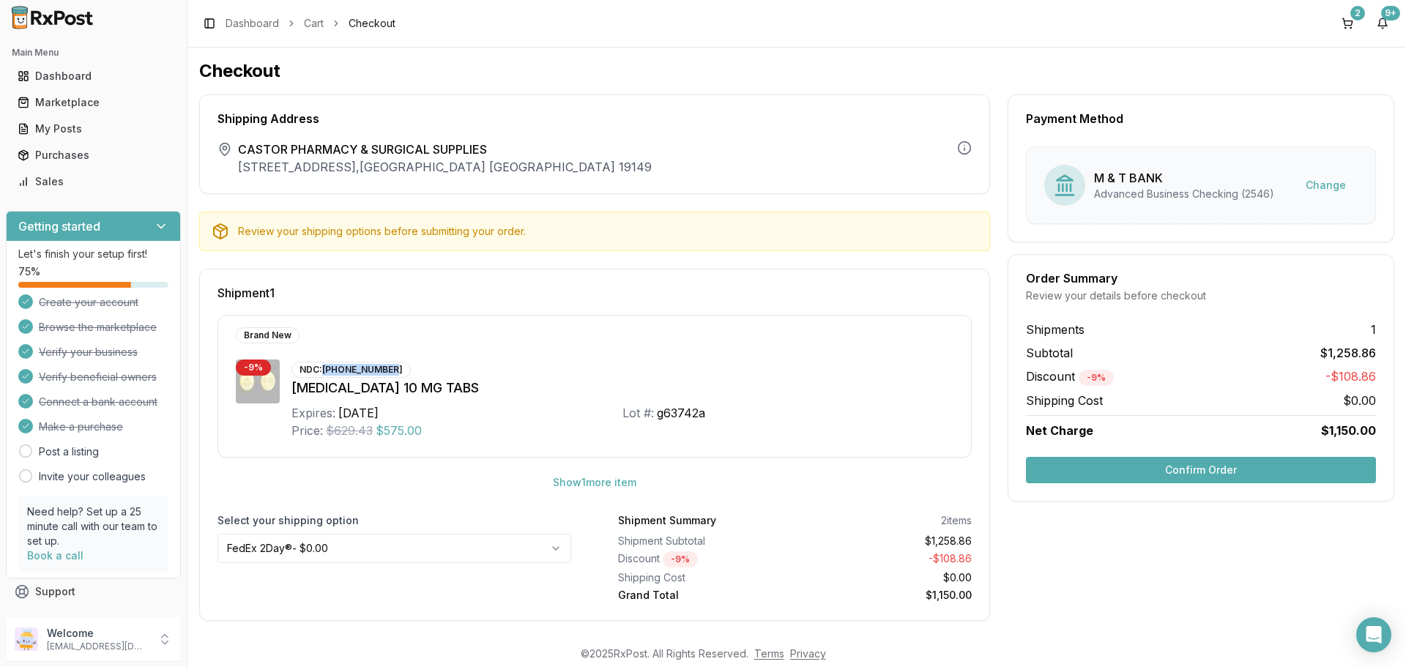
copy div "[PHONE_NUMBER]"
